Goal: Information Seeking & Learning: Learn about a topic

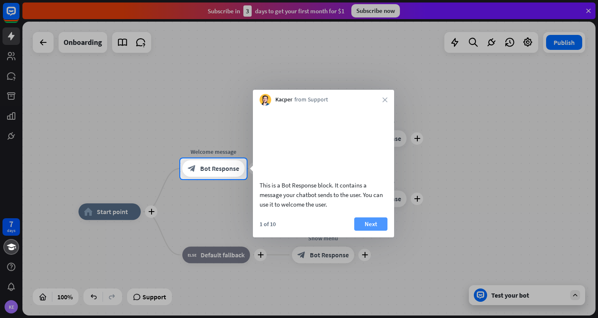
click at [369, 231] on button "Next" at bounding box center [370, 223] width 33 height 13
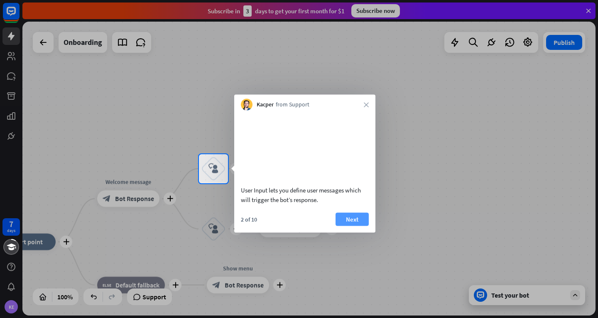
click at [358, 224] on button "Next" at bounding box center [352, 218] width 33 height 13
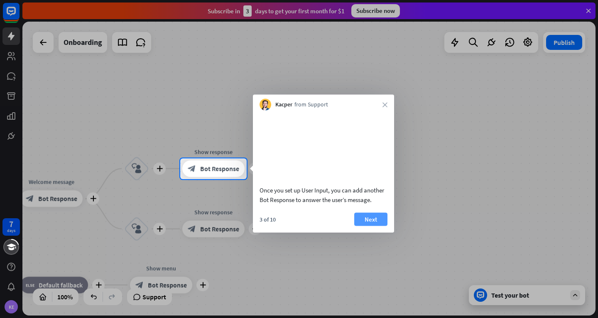
click at [379, 226] on button "Next" at bounding box center [370, 218] width 33 height 13
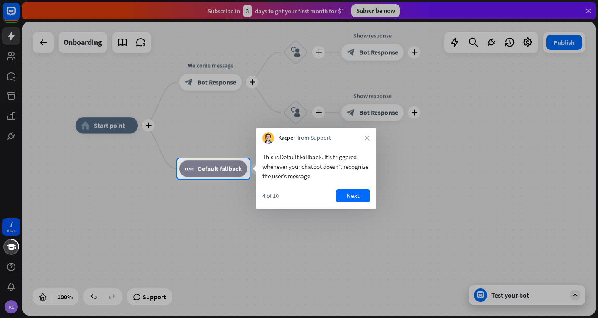
click at [361, 197] on button "Next" at bounding box center [352, 195] width 33 height 13
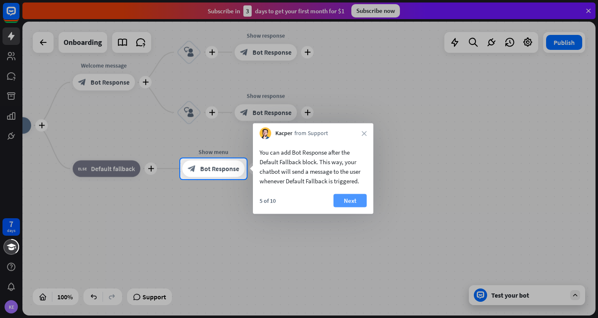
click at [355, 198] on button "Next" at bounding box center [350, 200] width 33 height 13
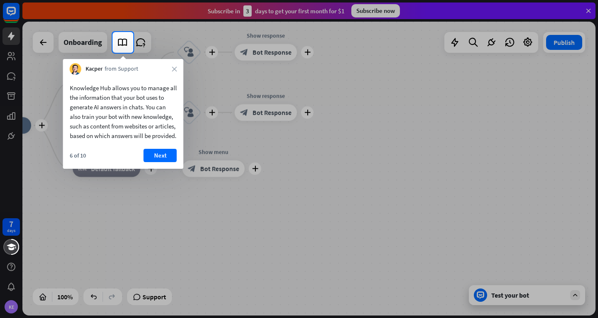
click at [166, 162] on button "Next" at bounding box center [160, 155] width 33 height 13
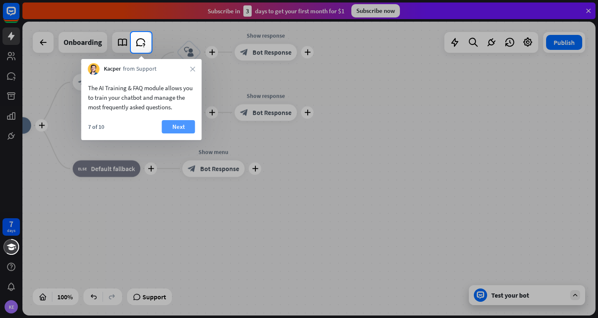
click at [179, 131] on button "Next" at bounding box center [178, 126] width 33 height 13
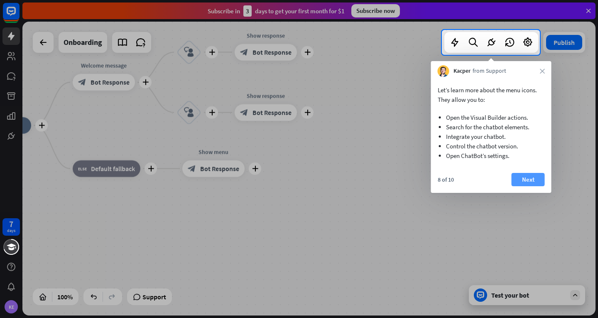
click at [521, 178] on button "Next" at bounding box center [528, 179] width 33 height 13
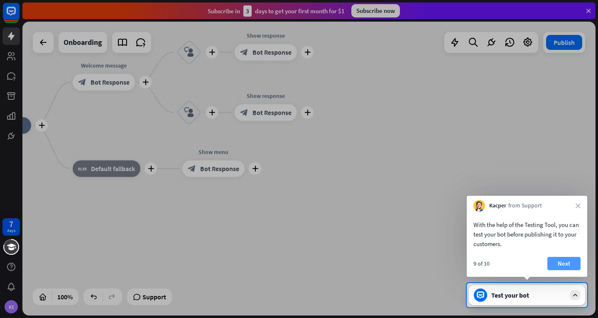
click at [562, 262] on button "Next" at bounding box center [563, 263] width 33 height 13
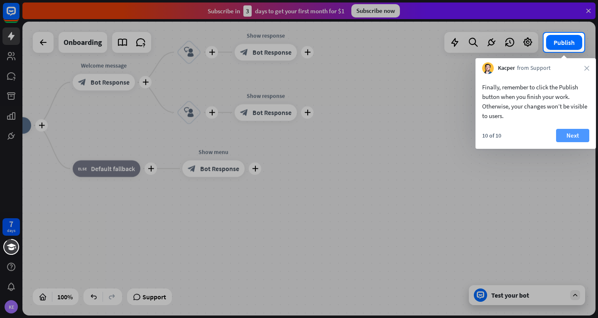
click at [572, 137] on button "Next" at bounding box center [572, 135] width 33 height 13
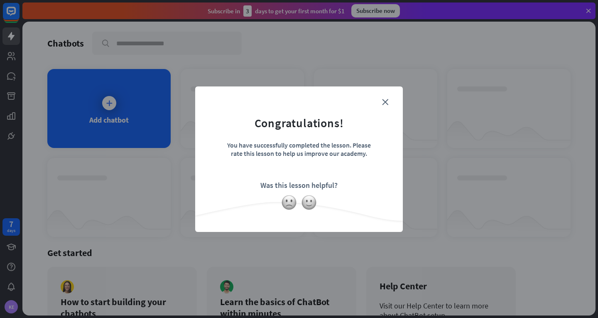
click at [282, 212] on div "close Congratulations! You have successfully completed the lesson. Please rate …" at bounding box center [299, 158] width 208 height 145
click at [310, 206] on img at bounding box center [309, 202] width 16 height 16
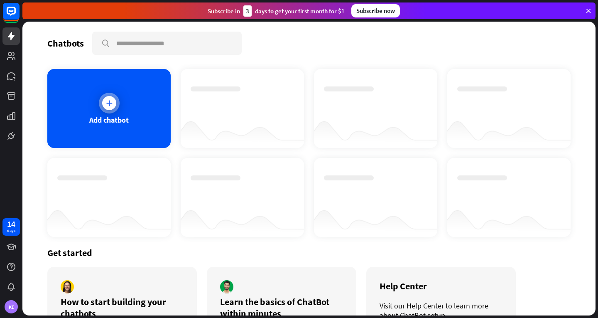
click at [104, 115] on div "Add chatbot" at bounding box center [108, 108] width 123 height 79
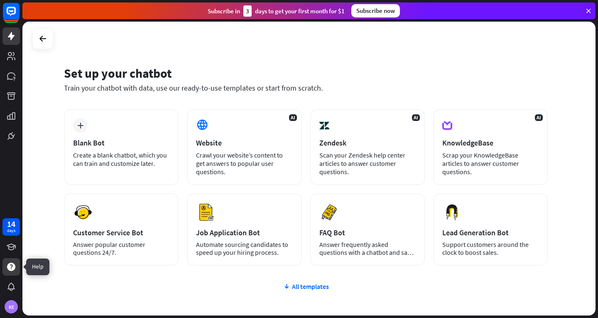
click at [15, 264] on icon at bounding box center [11, 267] width 10 height 10
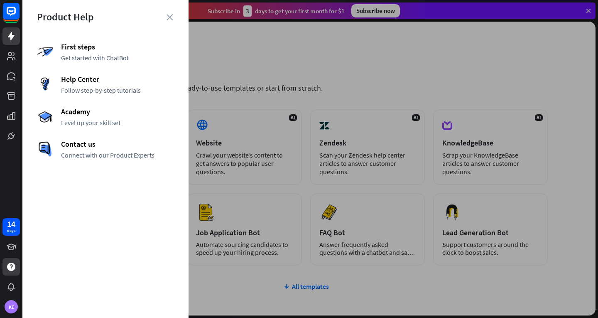
drag, startPoint x: 292, startPoint y: 197, endPoint x: 287, endPoint y: 195, distance: 5.9
click at [291, 197] on div at bounding box center [310, 159] width 576 height 318
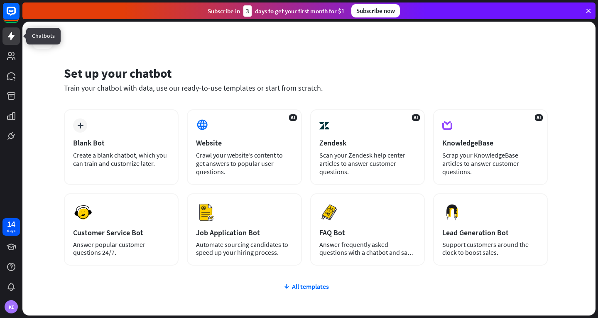
click at [7, 35] on icon at bounding box center [11, 36] width 10 height 10
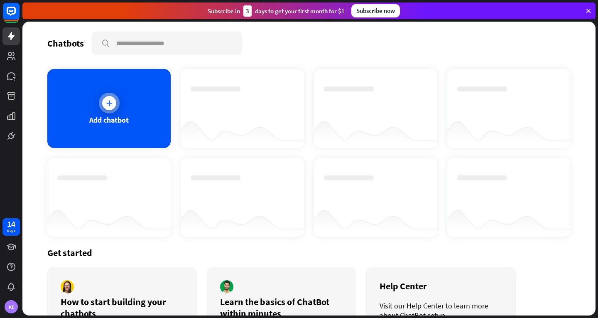
click at [142, 119] on div "Add chatbot" at bounding box center [108, 108] width 123 height 79
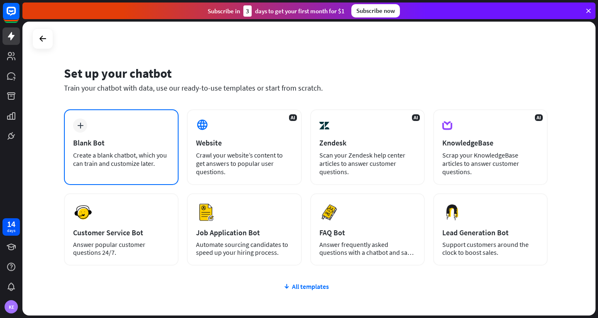
click at [108, 167] on div "Create a blank chatbot, which you can train and customize later." at bounding box center [121, 159] width 96 height 17
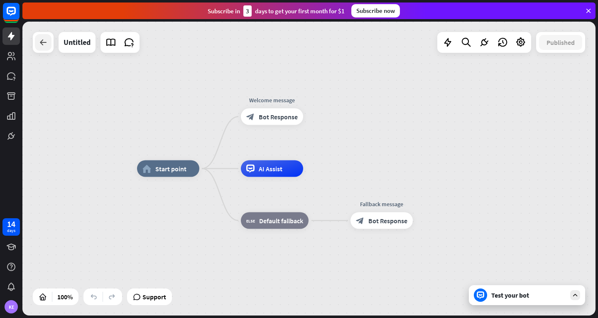
click at [47, 50] on div at bounding box center [43, 42] width 17 height 17
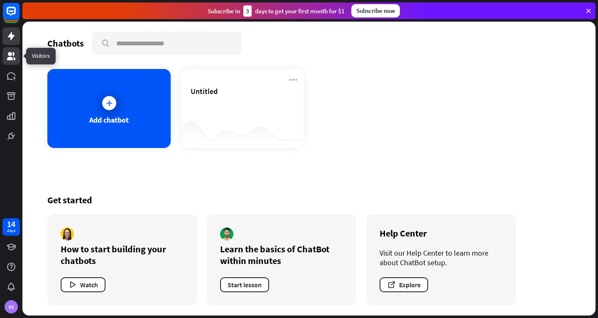
click at [14, 59] on icon at bounding box center [11, 56] width 8 height 8
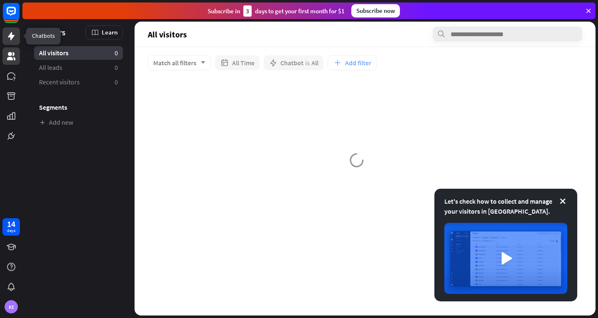
click at [6, 38] on icon at bounding box center [11, 36] width 10 height 10
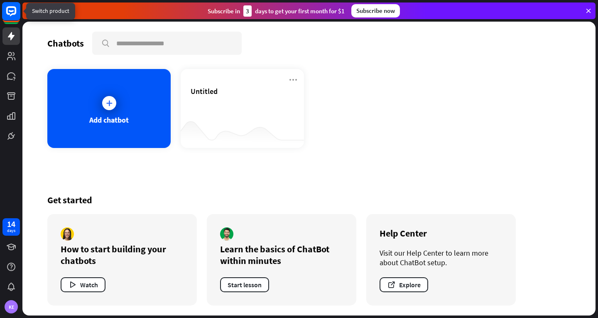
click at [9, 9] on rect at bounding box center [11, 11] width 18 height 18
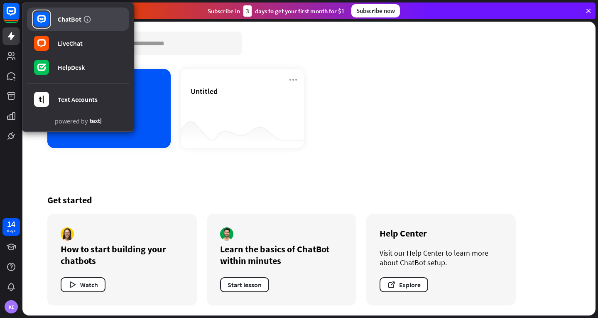
click at [74, 15] on div "ChatBot" at bounding box center [70, 19] width 24 height 8
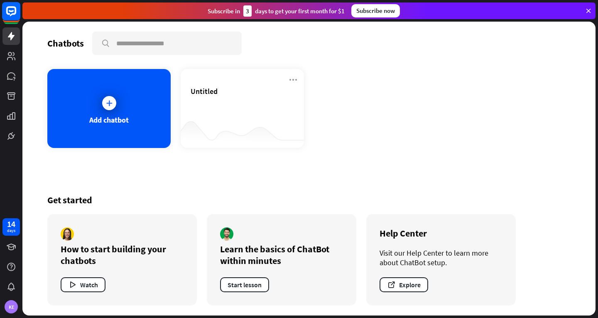
click at [15, 14] on rect at bounding box center [11, 11] width 18 height 18
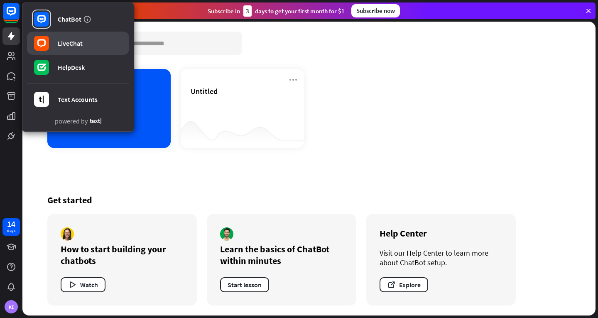
click at [52, 40] on link "LiveChat" at bounding box center [78, 43] width 102 height 23
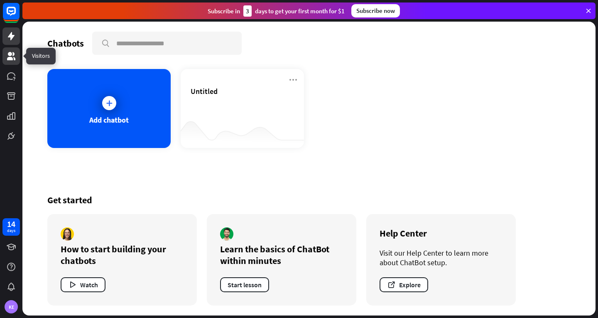
click at [10, 54] on icon at bounding box center [11, 56] width 8 height 8
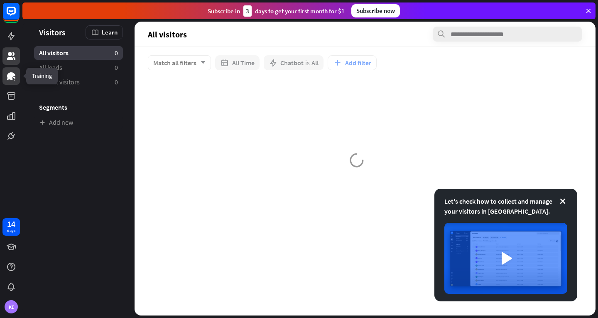
click at [10, 76] on icon at bounding box center [11, 75] width 8 height 7
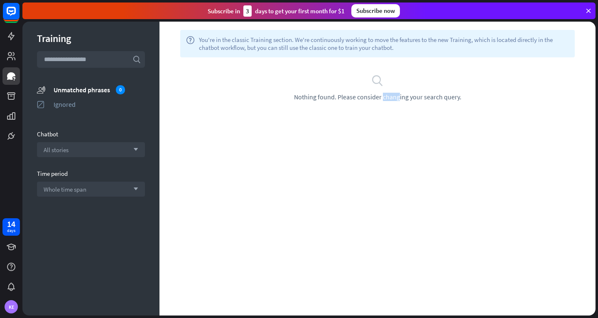
click at [359, 143] on div "help You're in the classic Training section. We're continuously working to move…" at bounding box center [377, 169] width 436 height 294
click at [19, 101] on link at bounding box center [10, 95] width 17 height 17
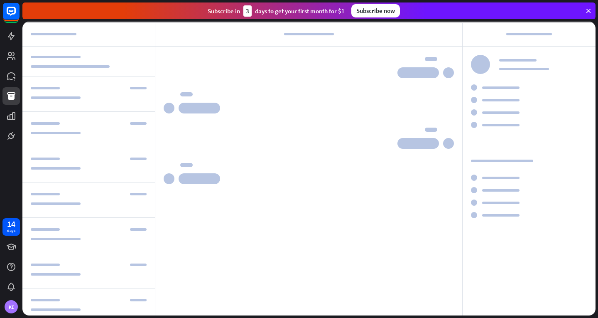
click at [0, 119] on div at bounding box center [11, 72] width 22 height 145
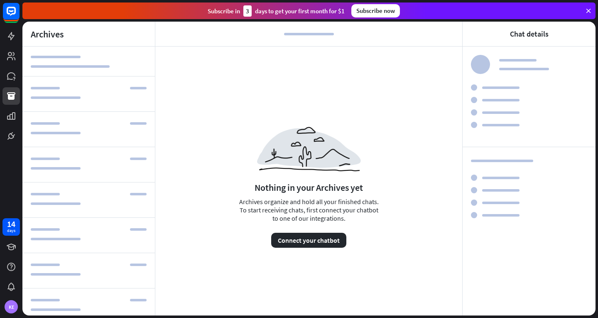
click at [10, 126] on div at bounding box center [11, 72] width 22 height 145
click at [12, 139] on icon at bounding box center [11, 136] width 10 height 10
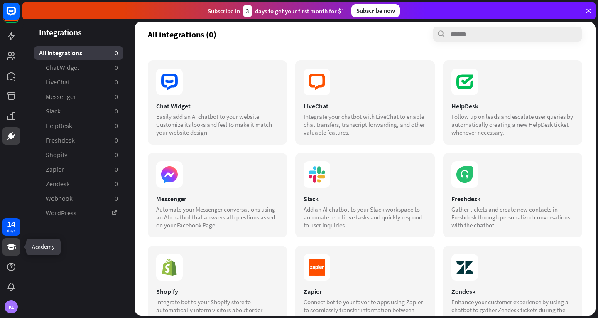
click at [13, 253] on link at bounding box center [10, 246] width 17 height 17
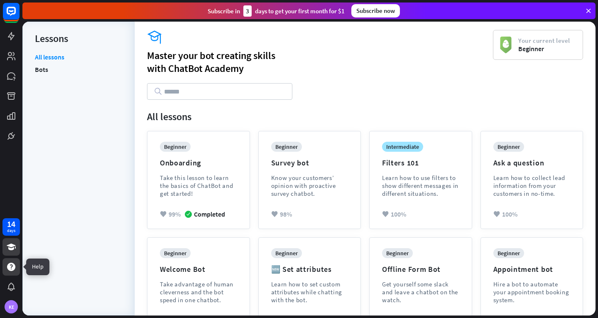
click at [10, 268] on icon at bounding box center [11, 266] width 8 height 8
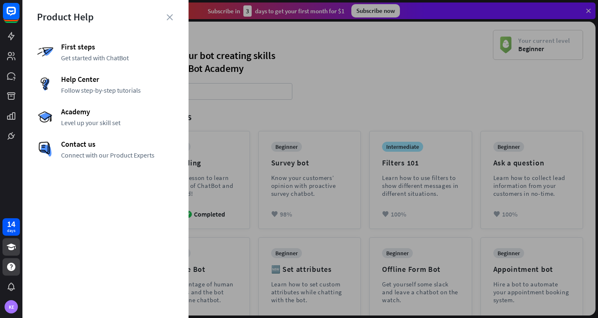
click at [216, 193] on div at bounding box center [310, 159] width 576 height 318
